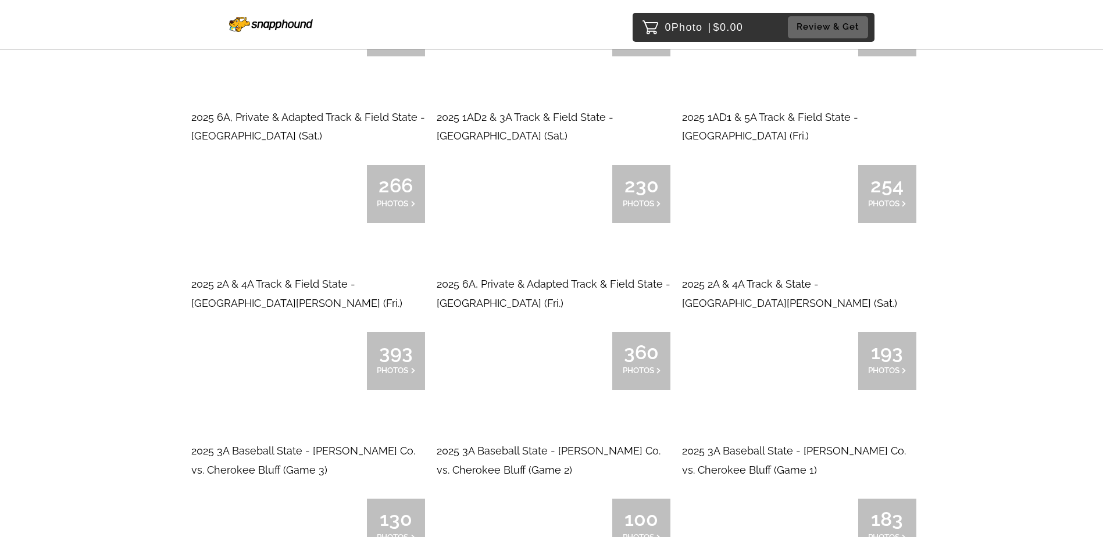
scroll to position [465, 0]
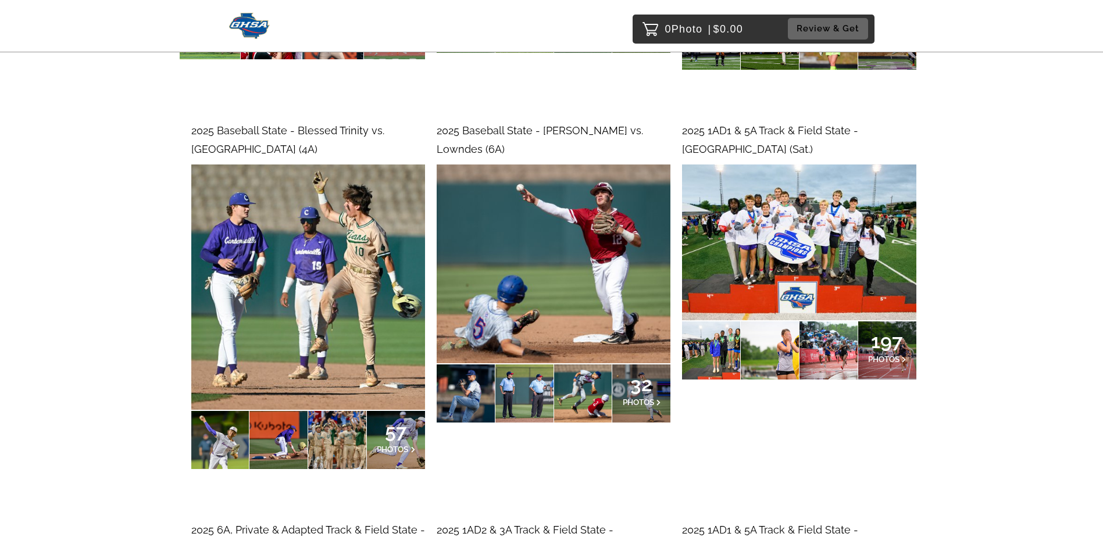
click at [638, 381] on span "32" at bounding box center [642, 384] width 38 height 7
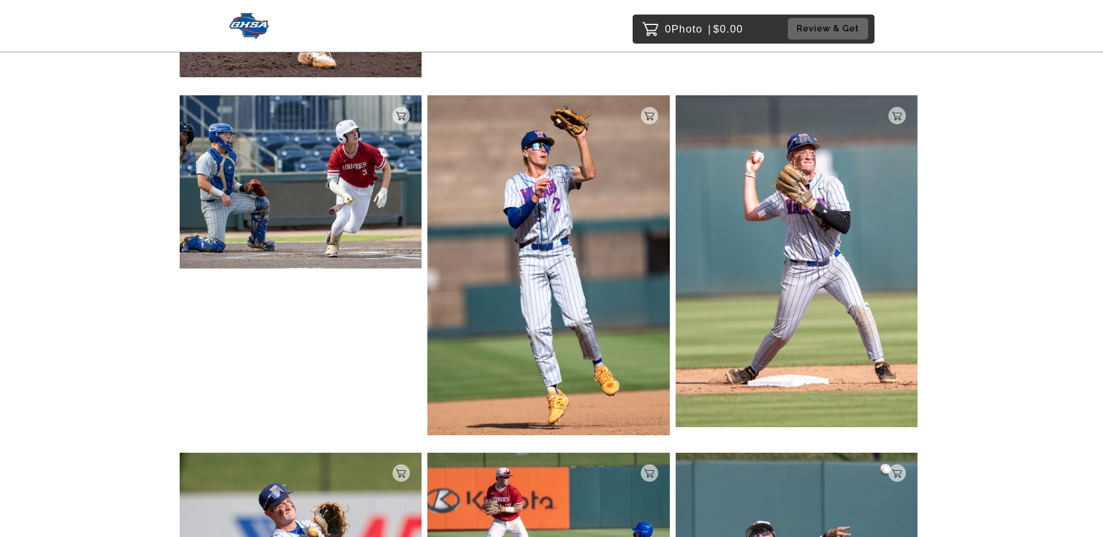
scroll to position [2510, 0]
